Goal: Task Accomplishment & Management: Manage account settings

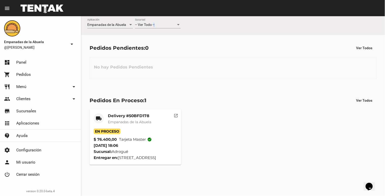
click at [154, 24] on span "-- Ver Todo --" at bounding box center [145, 25] width 20 height 4
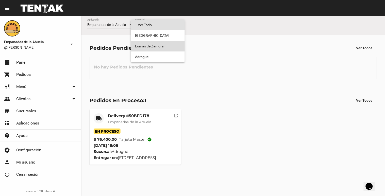
drag, startPoint x: 155, startPoint y: 24, endPoint x: 143, endPoint y: 44, distance: 22.4
click at [143, 44] on span "Lomas de Zamora" at bounding box center [158, 46] width 46 height 11
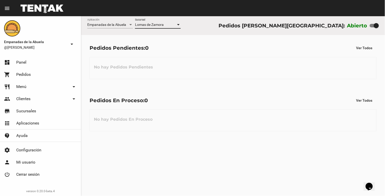
click at [168, 20] on div "Lomas de Zamora Sucursal" at bounding box center [158, 24] width 46 height 10
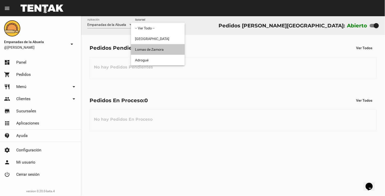
click at [151, 49] on span "Lomas de Zamora" at bounding box center [158, 49] width 46 height 11
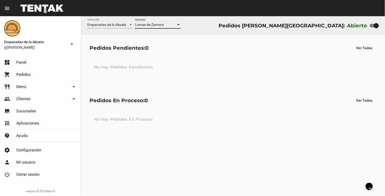
click at [153, 25] on span "Lomas de Zamora" at bounding box center [149, 25] width 29 height 4
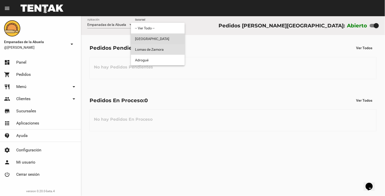
click at [138, 36] on span "[GEOGRAPHIC_DATA]" at bounding box center [158, 38] width 46 height 11
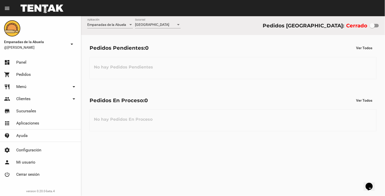
click at [146, 18] on div "Empanadas de la Abuela Aplicación Monte Grande Sucursal Pedidos [GEOGRAPHIC_DAT…" at bounding box center [233, 25] width 304 height 19
click at [141, 28] on div "Monte Grande Sucursal" at bounding box center [158, 24] width 46 height 10
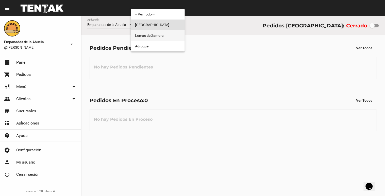
click at [140, 31] on span "Lomas de Zamora" at bounding box center [158, 35] width 46 height 11
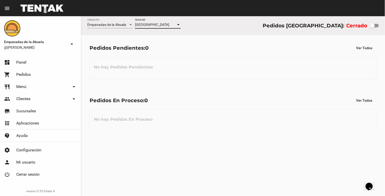
checkbox input "true"
click at [226, 192] on div "Empanadas de la Abuela Aplicación [PERSON_NAME] Sucursal Pedidos [PERSON_NAME][…" at bounding box center [233, 106] width 304 height 180
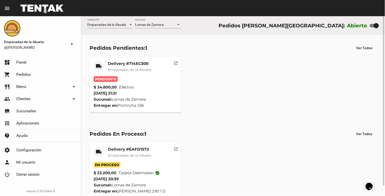
click at [142, 76] on div "Pendiente" at bounding box center [135, 79] width 83 height 6
click at [146, 70] on span "Empanadas de la Abuela" at bounding box center [129, 69] width 43 height 5
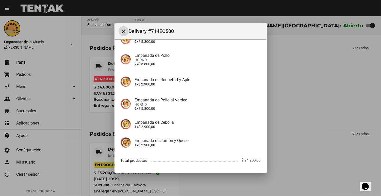
scroll to position [109, 0]
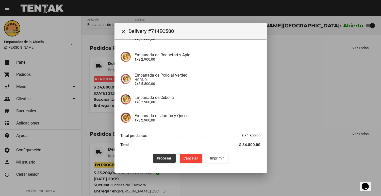
click at [153, 160] on button "Procesar" at bounding box center [164, 158] width 23 height 9
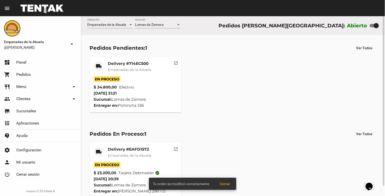
click at [131, 71] on span "Empanadas de la Abuela" at bounding box center [129, 69] width 43 height 5
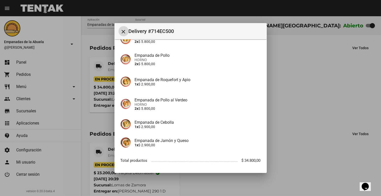
scroll to position [109, 0]
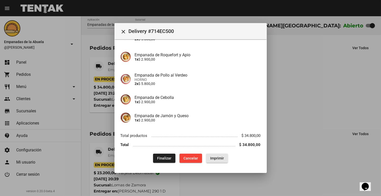
click at [218, 158] on span "Imprimir" at bounding box center [217, 158] width 14 height 4
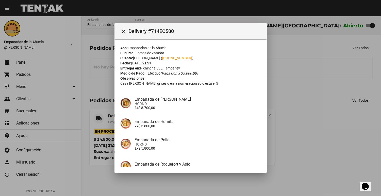
click at [318, 55] on div at bounding box center [190, 98] width 381 height 196
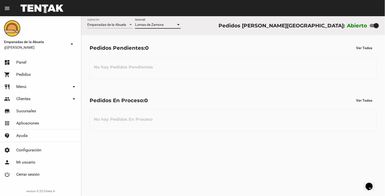
click at [154, 24] on span "Lomas de Zamora" at bounding box center [149, 25] width 29 height 4
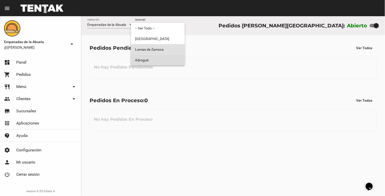
drag, startPoint x: 154, startPoint y: 24, endPoint x: 145, endPoint y: 59, distance: 36.1
click at [145, 59] on span "Adrogué" at bounding box center [158, 60] width 46 height 11
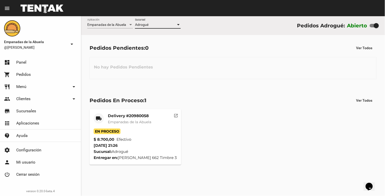
click at [164, 25] on div "Adrogué" at bounding box center [155, 25] width 41 height 4
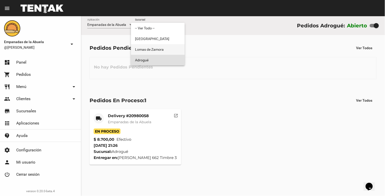
click at [167, 47] on span "Lomas de Zamora" at bounding box center [158, 49] width 46 height 11
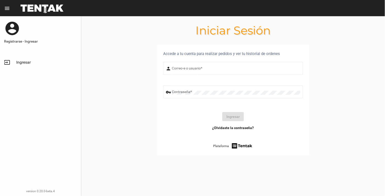
type input "[EMAIL_ADDRESS][DOMAIN_NAME]"
click at [230, 119] on button "Ingresar" at bounding box center [233, 116] width 22 height 9
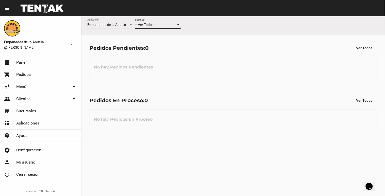
click at [165, 24] on div "-- Ver Todo --" at bounding box center [155, 25] width 41 height 4
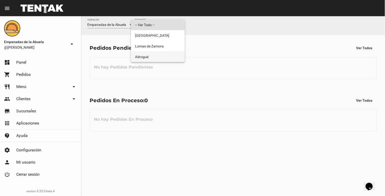
click at [155, 54] on span "Adrogué" at bounding box center [158, 56] width 46 height 11
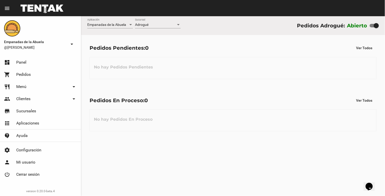
click at [160, 22] on div "Adrogué Sucursal" at bounding box center [158, 24] width 46 height 10
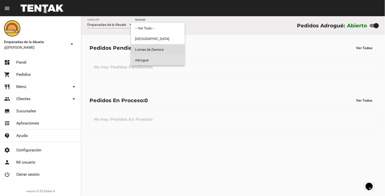
click at [159, 48] on span "Lomas de Zamora" at bounding box center [158, 49] width 46 height 11
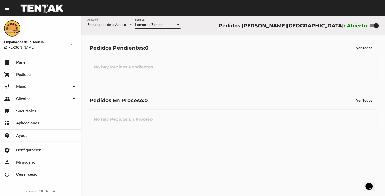
click at [376, 25] on div at bounding box center [376, 25] width 5 height 5
click at [372, 27] on input "checkbox" at bounding box center [372, 27] width 0 height 0
checkbox input "false"
